Goal: Task Accomplishment & Management: Manage account settings

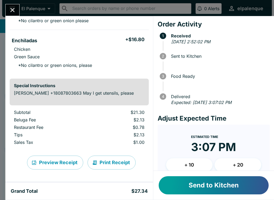
scroll to position [70, 0]
click at [240, 168] on button "+ 20" at bounding box center [238, 165] width 47 height 13
click at [223, 188] on button "Send to Kitchen" at bounding box center [214, 186] width 110 height 18
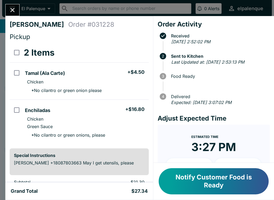
scroll to position [0, 0]
click at [9, 11] on icon "Close" at bounding box center [12, 9] width 7 height 7
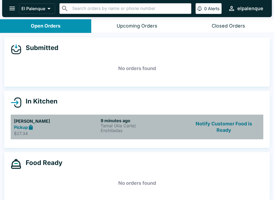
click at [103, 124] on p "Tamal (Ala Carte)" at bounding box center [143, 126] width 85 height 5
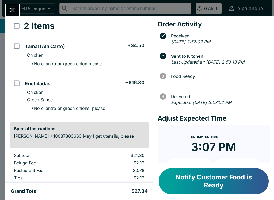
scroll to position [31, 0]
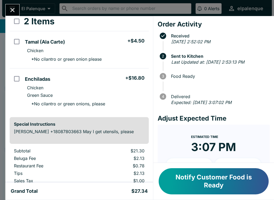
click at [195, 184] on button "Notify Customer Food is Ready" at bounding box center [214, 182] width 110 height 26
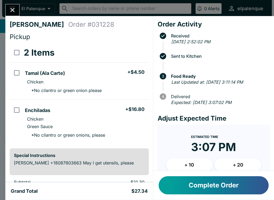
scroll to position [0, 0]
click at [186, 192] on button "Complete Order" at bounding box center [214, 186] width 110 height 18
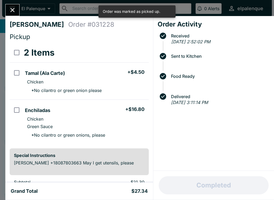
click at [9, 6] on button "Close" at bounding box center [13, 10] width 14 height 12
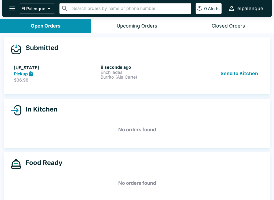
click at [81, 70] on h5 "[US_STATE]" at bounding box center [56, 68] width 85 height 6
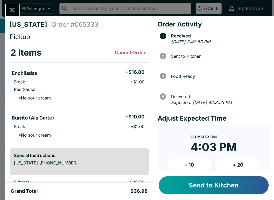
click at [210, 190] on button "Send to Kitchen" at bounding box center [214, 186] width 110 height 18
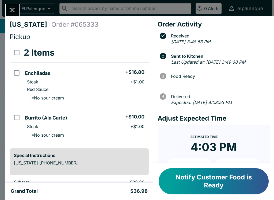
click at [15, 9] on icon "Close" at bounding box center [12, 9] width 7 height 7
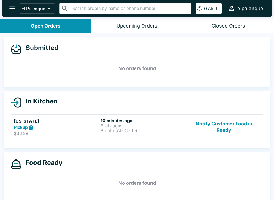
click at [50, 129] on div "Pickup" at bounding box center [56, 128] width 85 height 6
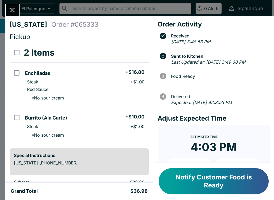
click at [180, 180] on button "Notify Customer Food is Ready" at bounding box center [214, 182] width 110 height 26
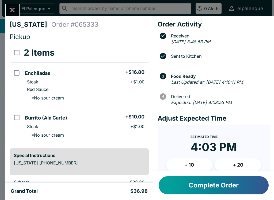
click at [188, 189] on button "Complete Order" at bounding box center [214, 186] width 110 height 18
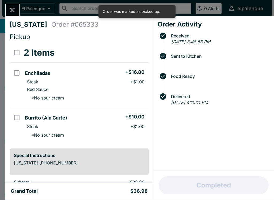
click at [10, 11] on icon "Close" at bounding box center [12, 9] width 7 height 7
